Goal: Transaction & Acquisition: Purchase product/service

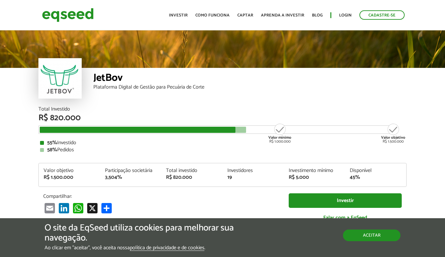
click at [362, 235] on button "Aceitar" at bounding box center [371, 235] width 57 height 12
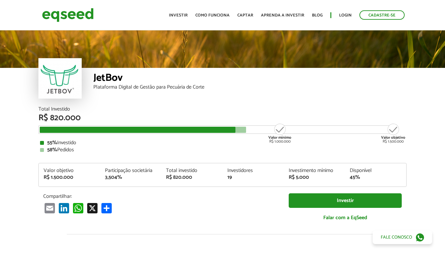
click at [369, 235] on div "Investir Fale conosco" at bounding box center [371, 237] width 121 height 14
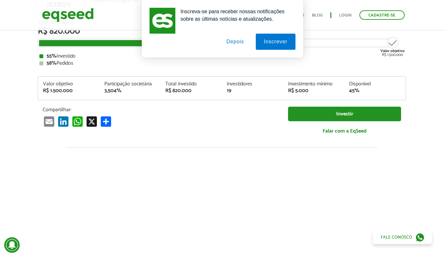
click at [236, 42] on button "Depois" at bounding box center [235, 42] width 34 height 16
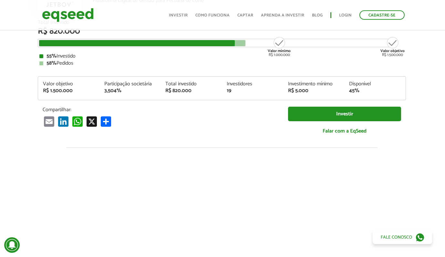
drag, startPoint x: 233, startPoint y: 42, endPoint x: 420, endPoint y: 127, distance: 205.9
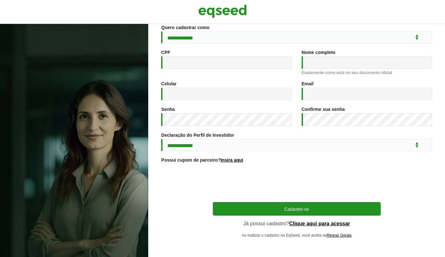
scroll to position [72, 0]
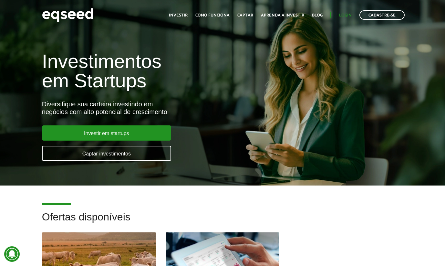
click at [346, 16] on link "Login" at bounding box center [345, 15] width 13 height 4
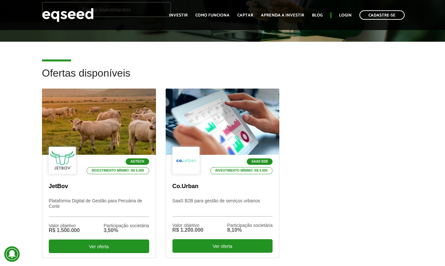
scroll to position [176, 0]
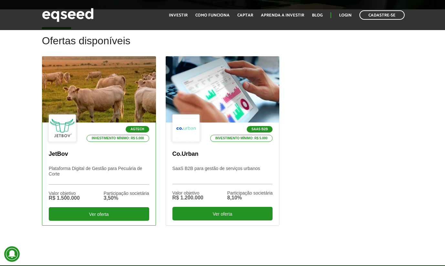
click at [122, 101] on div at bounding box center [99, 89] width 136 height 79
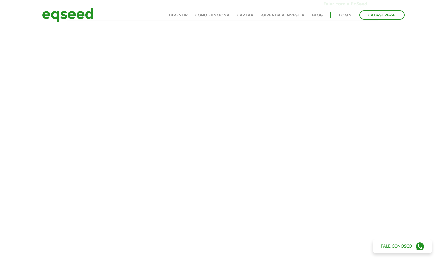
scroll to position [217, 0]
